Goal: Find specific page/section

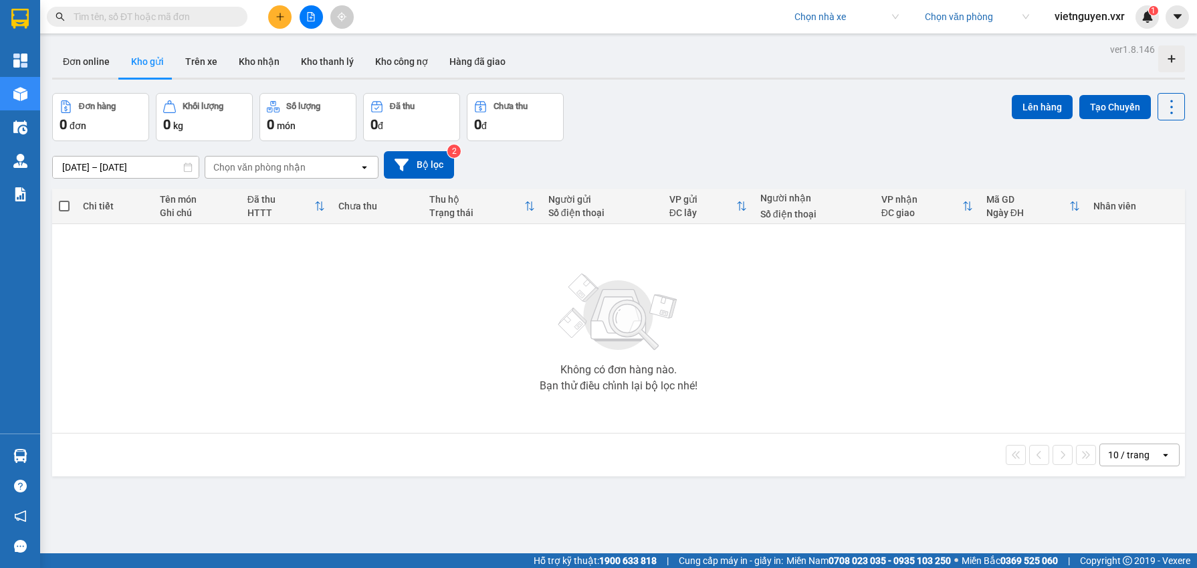
click at [808, 21] on input "search" at bounding box center [841, 17] width 95 height 20
click at [803, 15] on input "search" at bounding box center [841, 17] width 95 height 20
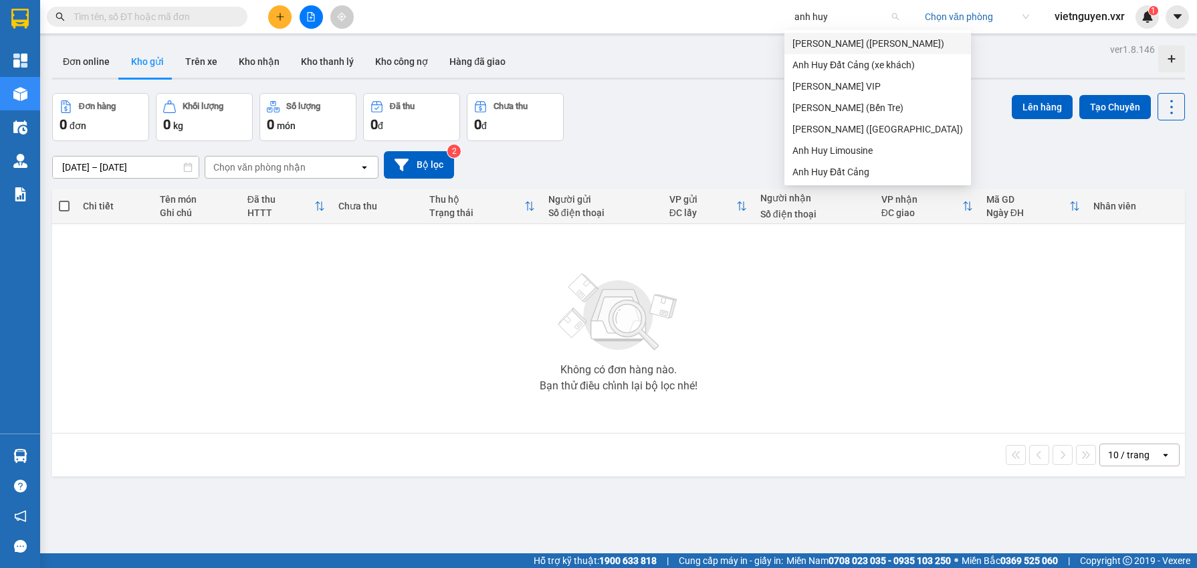
type input "anh huy v"
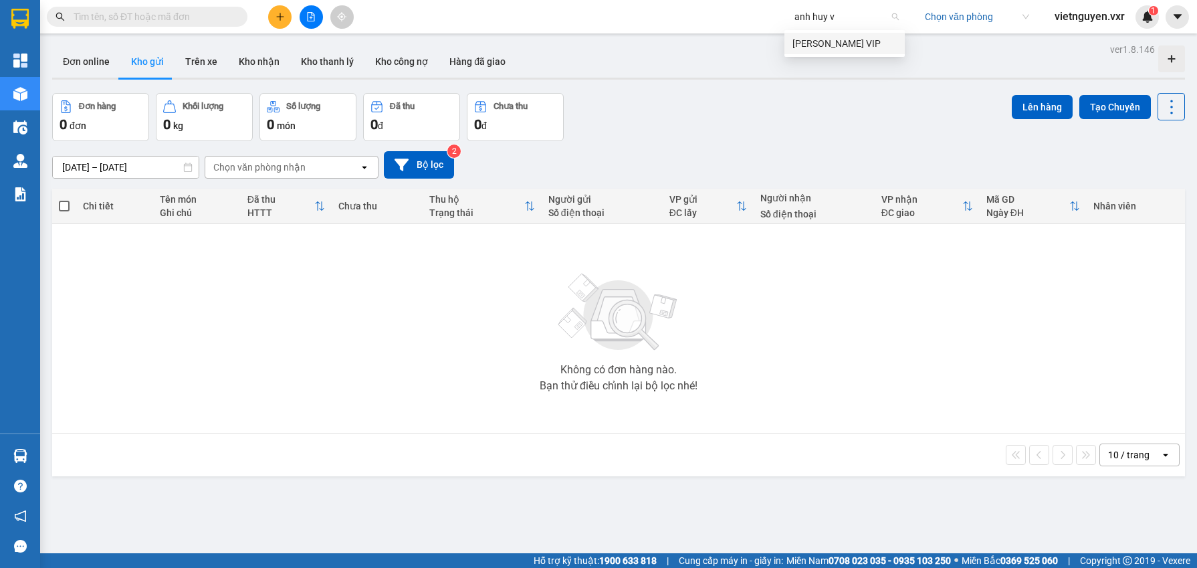
click at [839, 40] on div "Anh Huy VIP" at bounding box center [844, 43] width 104 height 15
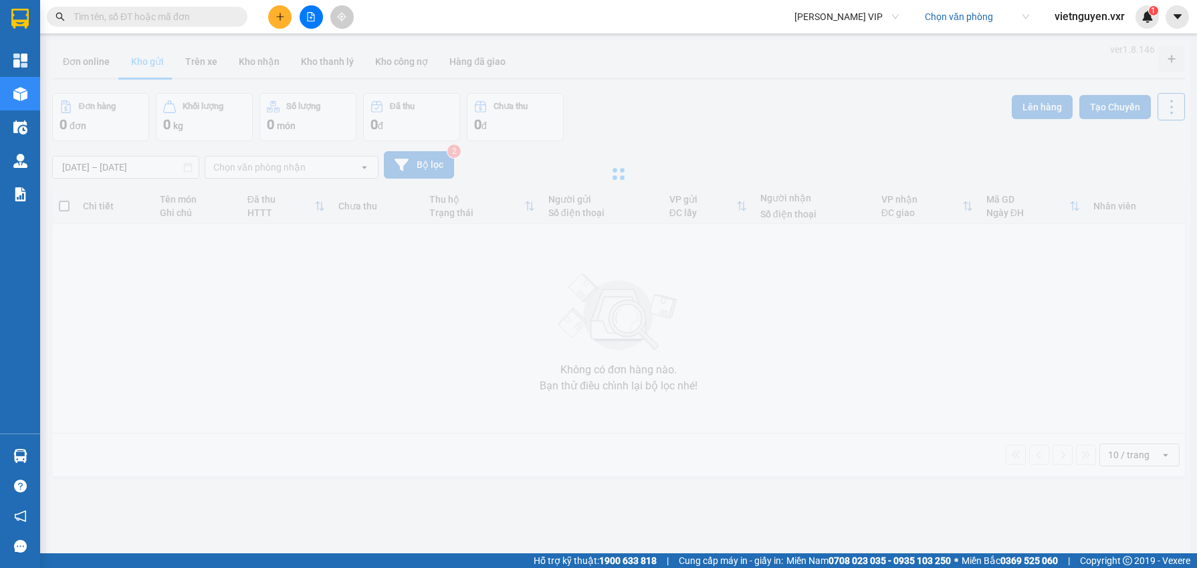
click at [839, 40] on div at bounding box center [618, 173] width 1143 height 267
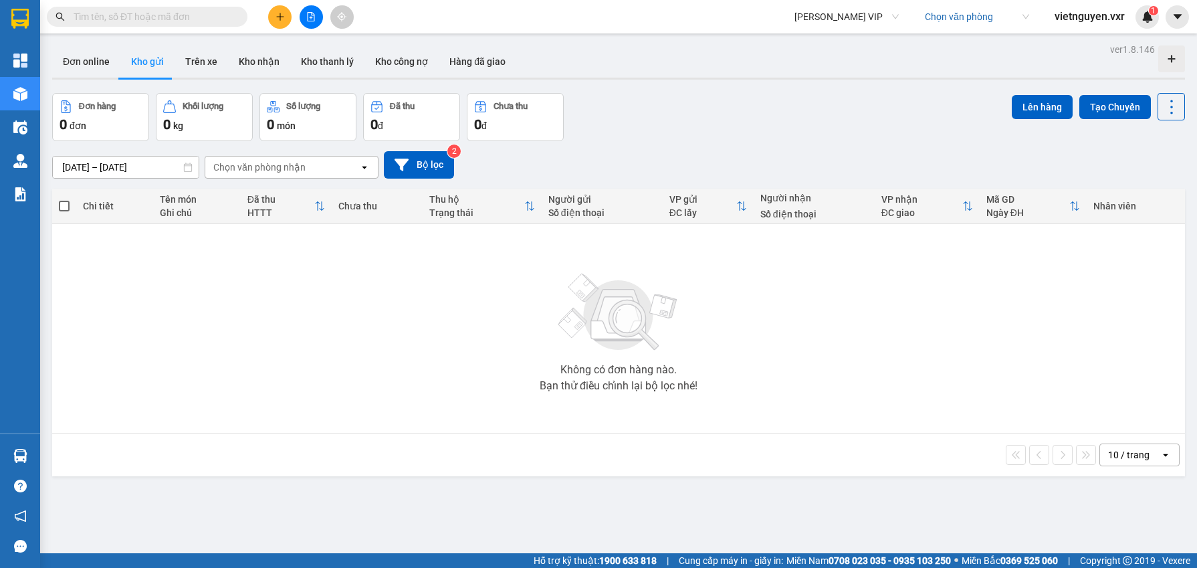
click at [955, 10] on input "search" at bounding box center [972, 17] width 95 height 20
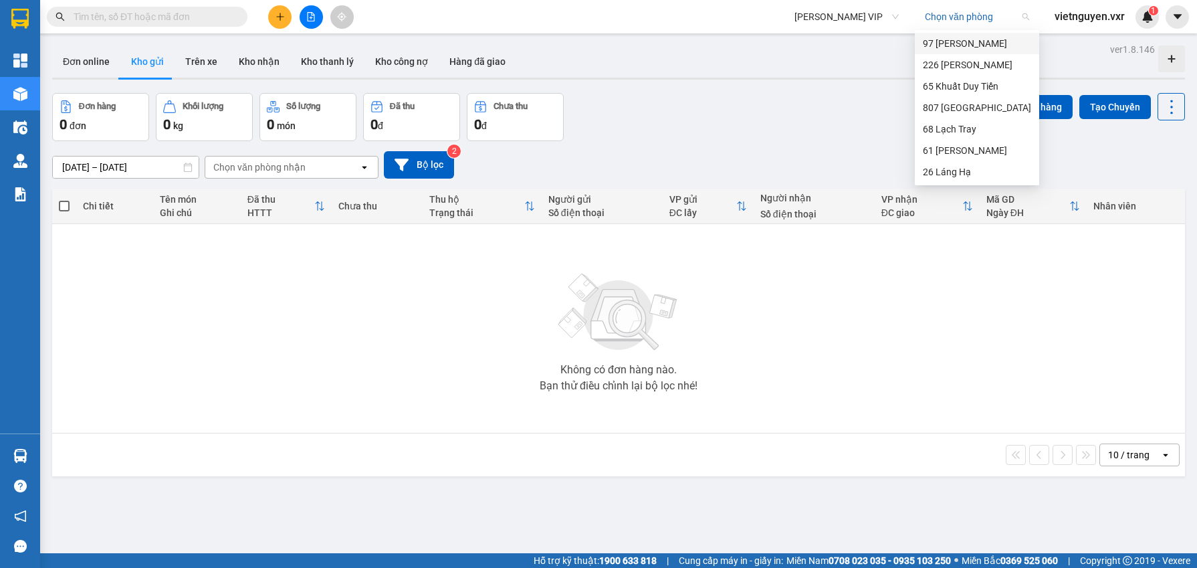
click at [957, 43] on div "97 Hùng Vương" at bounding box center [977, 43] width 108 height 15
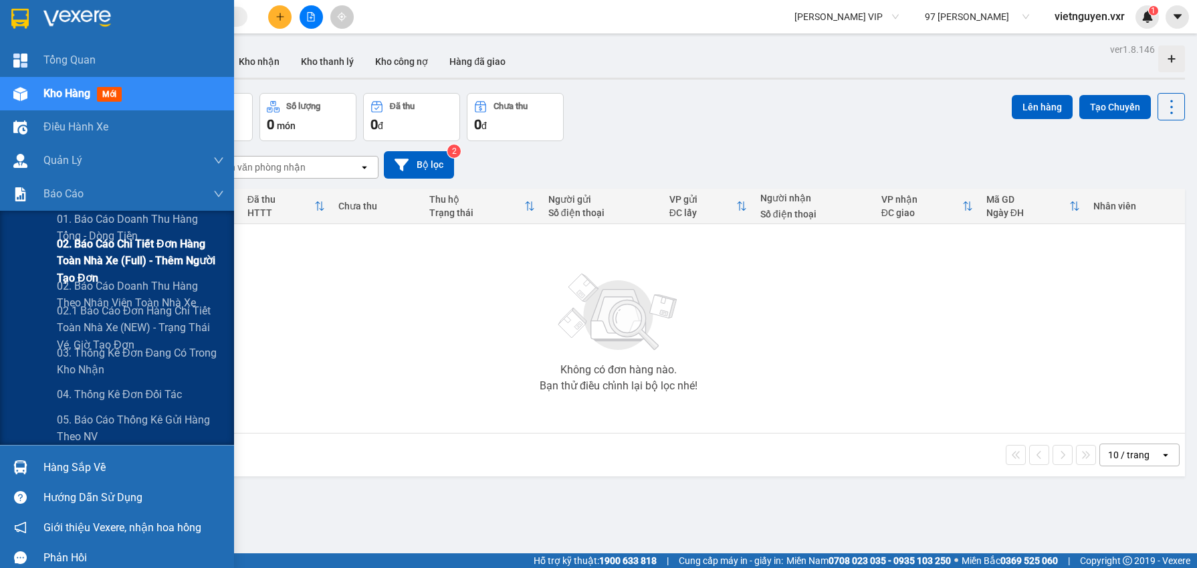
click at [158, 265] on span "02. Báo cáo chi tiết đơn hàng toàn nhà xe (Full) - Thêm người tạo đơn" at bounding box center [140, 260] width 167 height 50
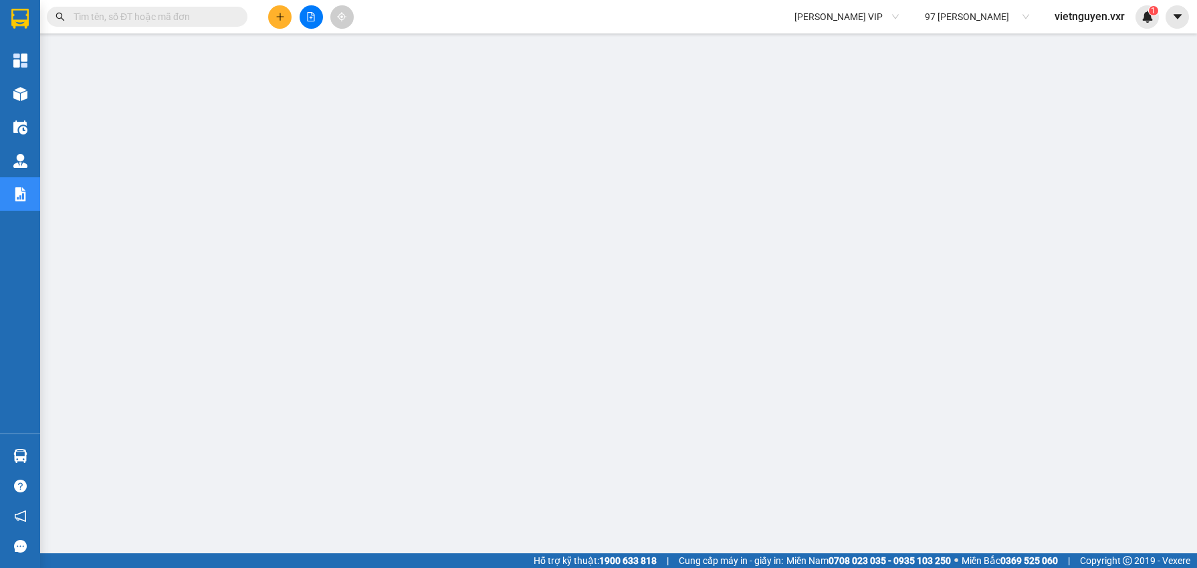
scroll to position [84, 0]
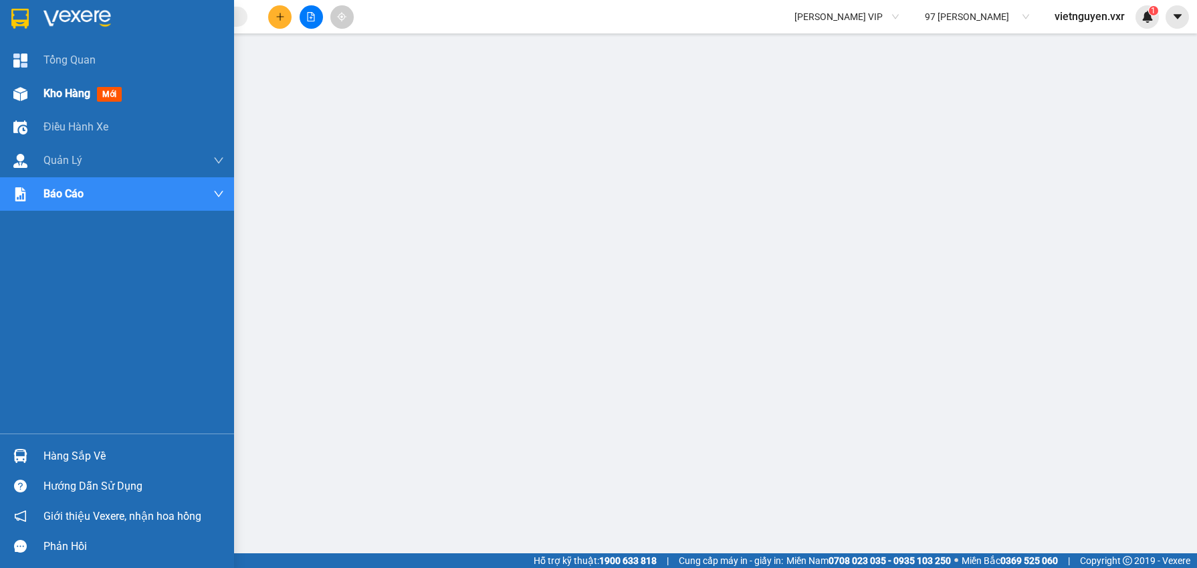
click at [31, 106] on div "Kho hàng mới" at bounding box center [117, 93] width 234 height 33
